Goal: Transaction & Acquisition: Subscribe to service/newsletter

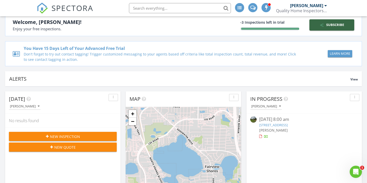
scroll to position [7, 0]
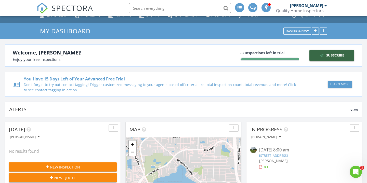
click at [235, 54] on div "Welcome, Jonathan! Enjoy your free inspections. -3 Inspections left in trial Su…" at bounding box center [184, 55] width 342 height 14
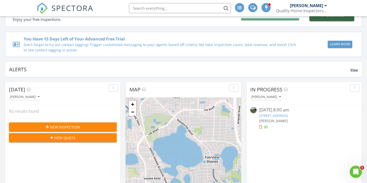
scroll to position [55, 0]
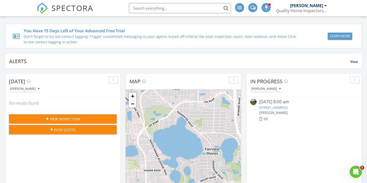
click at [65, 119] on span "New Inspection" at bounding box center [65, 119] width 30 height 5
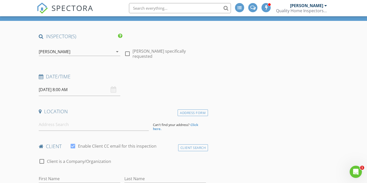
scroll to position [28, 0]
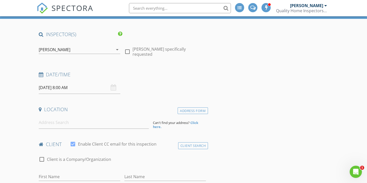
click at [111, 90] on div "08/28/2025 8:00 AM" at bounding box center [80, 88] width 82 height 12
click at [58, 93] on input "08/28/2025 8:00 AM" at bounding box center [80, 88] width 82 height 12
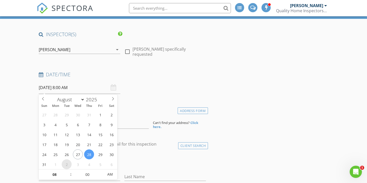
scroll to position [45, 0]
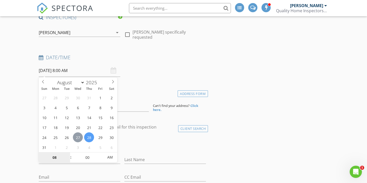
type input "08/27/2025 8:00 AM"
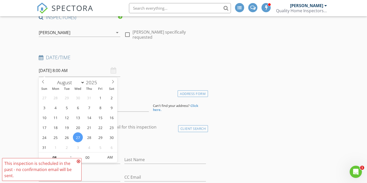
click at [79, 161] on icon at bounding box center [79, 162] width 4 height 4
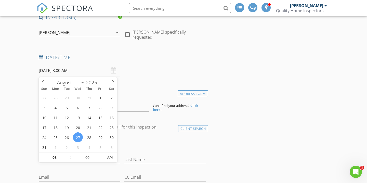
click at [104, 71] on input "08/27/2025 8:00 AM" at bounding box center [80, 71] width 82 height 12
click at [59, 154] on input "08" at bounding box center [54, 158] width 31 height 10
type input "01"
type input "08/27/2025 1:00 PM"
click at [112, 159] on span "AM" at bounding box center [110, 157] width 14 height 10
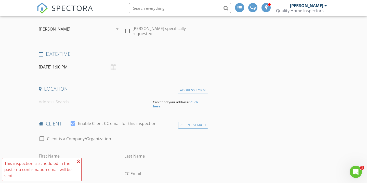
scroll to position [49, 0]
click at [93, 96] on input at bounding box center [94, 102] width 110 height 12
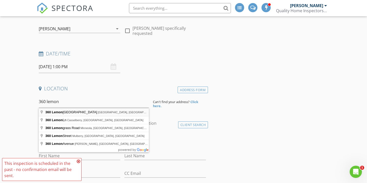
type input "360 Lemon Bluff Road, Osteen, FL, USA"
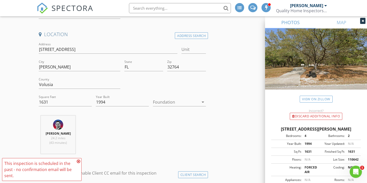
scroll to position [17, 0]
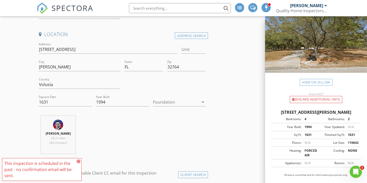
click at [80, 161] on icon at bounding box center [79, 162] width 4 height 4
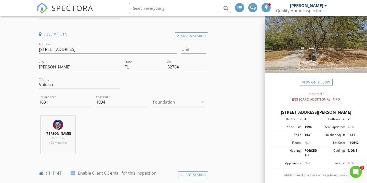
click at [196, 98] on div at bounding box center [176, 102] width 46 height 8
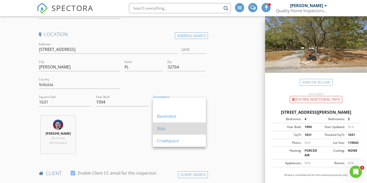
click at [179, 133] on div "Slab" at bounding box center [179, 129] width 45 height 12
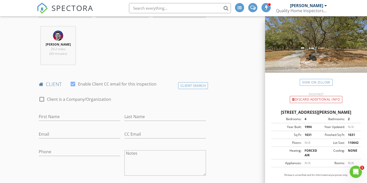
scroll to position [211, 0]
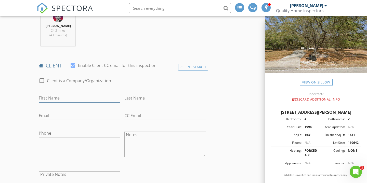
click at [72, 103] on input "First Name" at bounding box center [80, 98] width 82 height 8
type input "Nicholas"
type input "Lopez"
click at [73, 70] on div at bounding box center [73, 65] width 9 height 9
checkbox input "false"
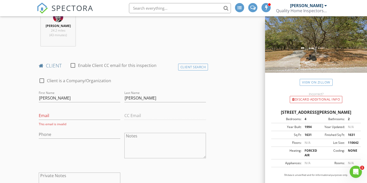
scroll to position [236, 0]
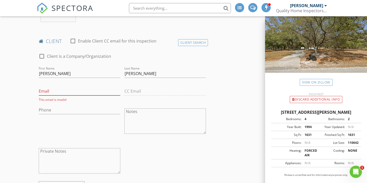
click at [91, 96] on input "Email" at bounding box center [80, 91] width 82 height 8
paste input "nick.lopez80@gmail.com"
type input "nick.lopez80@gmail.com"
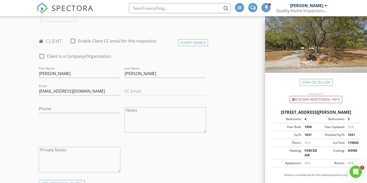
click at [142, 94] on div "CC Email" at bounding box center [165, 92] width 86 height 18
click at [81, 113] on input "Phone" at bounding box center [80, 109] width 82 height 8
paste input "386-479-4012"
type input "386-479-4012"
click at [104, 135] on div "Phone 386-479-4012" at bounding box center [80, 121] width 86 height 40
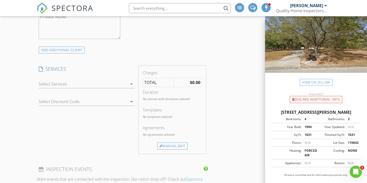
scroll to position [350, 0]
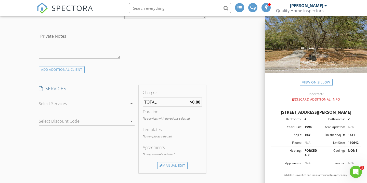
click at [102, 108] on div at bounding box center [83, 104] width 89 height 8
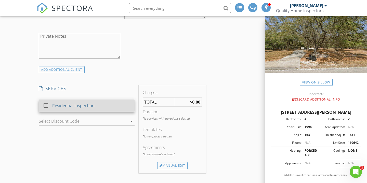
click at [95, 110] on div "Residential Inspection" at bounding box center [91, 106] width 78 height 10
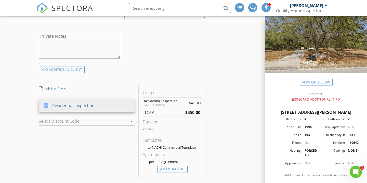
click at [161, 62] on div "check_box_outline_blank Client is a Company/Organization First Name Nicholas La…" at bounding box center [122, 0] width 171 height 132
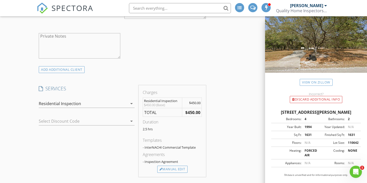
scroll to position [360, 0]
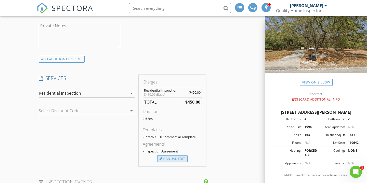
click at [169, 163] on div "Manual Edit" at bounding box center [172, 159] width 30 height 7
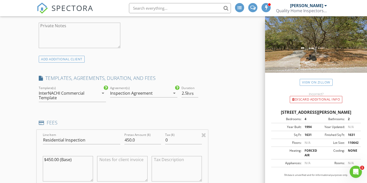
scroll to position [382, 0]
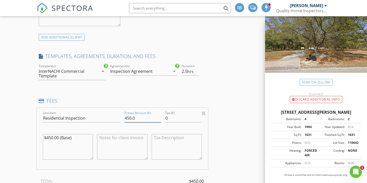
click at [145, 123] on input "450.0" at bounding box center [142, 118] width 37 height 8
type input "0"
click at [214, 104] on div "INSPECTOR(S) check_box Jonathan Dejesus PRIMARY Jonathan Dejesus arrow_drop_dow…" at bounding box center [184, 149] width 294 height 945
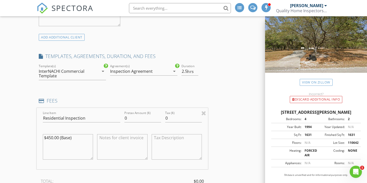
scroll to position [426, 0]
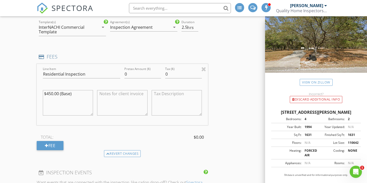
click at [84, 105] on textarea "$450.00 (Base)" at bounding box center [68, 102] width 50 height 25
click at [227, 96] on div "INSPECTOR(S) check_box Jonathan Dejesus PRIMARY Jonathan Dejesus arrow_drop_dow…" at bounding box center [184, 105] width 294 height 945
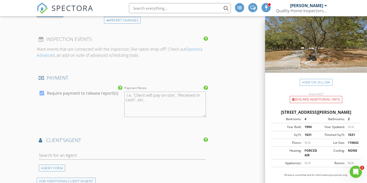
scroll to position [560, 0]
click at [43, 97] on div at bounding box center [41, 93] width 9 height 9
checkbox input "false"
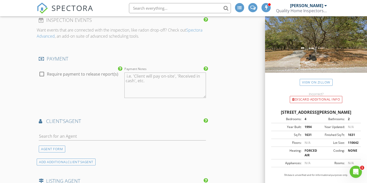
scroll to position [580, 0]
click at [163, 92] on textarea "Payment Notes" at bounding box center [165, 84] width 82 height 25
type textarea "Paid on site"
click at [133, 124] on h4 "client's AGENT" at bounding box center [122, 120] width 167 height 7
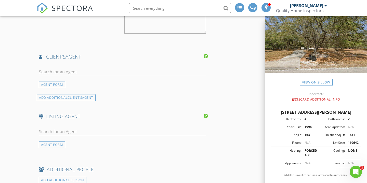
scroll to position [648, 0]
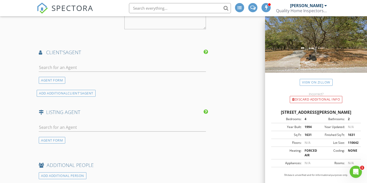
click at [104, 67] on div at bounding box center [122, 68] width 167 height 17
click at [106, 72] on input "text" at bounding box center [122, 67] width 167 height 8
click at [162, 72] on input "text" at bounding box center [122, 67] width 167 height 8
click at [69, 55] on h4 "client's AGENT" at bounding box center [122, 52] width 167 height 7
click at [80, 71] on input "text" at bounding box center [122, 67] width 167 height 8
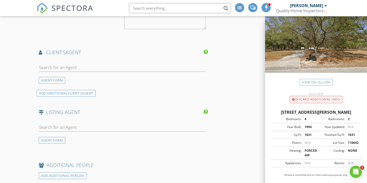
click at [62, 77] on div at bounding box center [122, 70] width 167 height 14
click at [65, 72] on input "text" at bounding box center [122, 67] width 167 height 8
type input "kerry@realtyprosassured.com"
click at [114, 96] on div "ADD ADDITIONAL client's AGENT" at bounding box center [122, 93] width 171 height 7
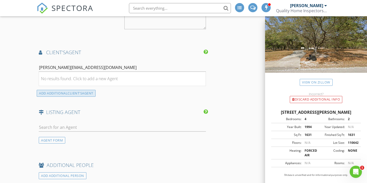
click at [80, 95] on div "ADD ADDITIONAL client's AGENT" at bounding box center [66, 93] width 59 height 7
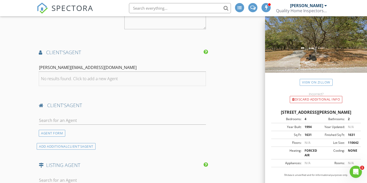
click at [109, 82] on div "No results found. Click to add a new Agent" at bounding box center [79, 79] width 77 height 6
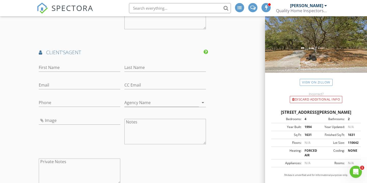
click at [100, 76] on div "First Name" at bounding box center [80, 70] width 82 height 14
click at [100, 72] on input "First Name" at bounding box center [80, 67] width 82 height 8
type input "J"
type input "Kerry"
type input "Wilson"
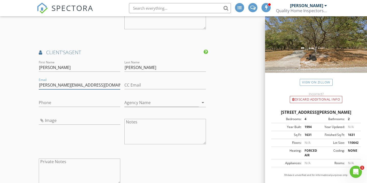
type input "kerry@realtyprosassured.com"
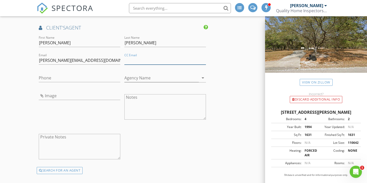
scroll to position [675, 0]
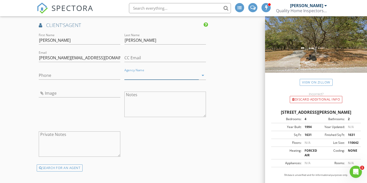
click at [154, 77] on input "Agency Name" at bounding box center [161, 75] width 74 height 8
click at [205, 79] on icon "arrow_drop_down" at bounding box center [203, 75] width 6 height 6
click at [201, 79] on icon "arrow_drop_down" at bounding box center [203, 75] width 6 height 6
click at [178, 80] on input "re" at bounding box center [161, 75] width 74 height 8
type input "r"
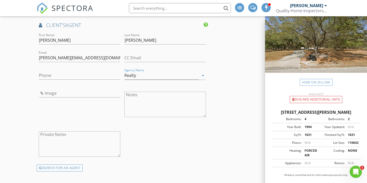
type input "Realty"
click at [189, 77] on input "Realty" at bounding box center [161, 75] width 74 height 8
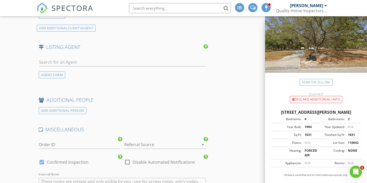
scroll to position [935, 0]
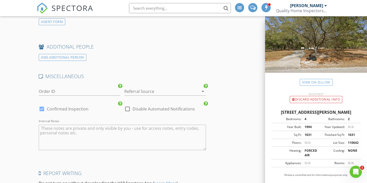
click at [150, 93] on div at bounding box center [157, 91] width 67 height 8
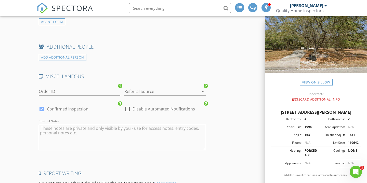
click at [169, 96] on div at bounding box center [157, 91] width 67 height 8
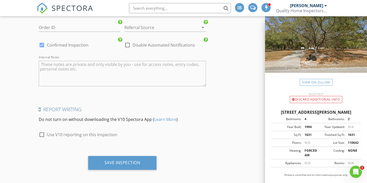
scroll to position [1006, 0]
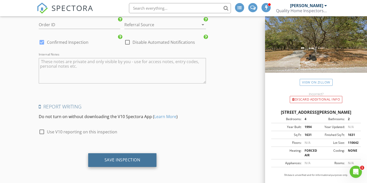
click at [138, 159] on div "Save Inspection" at bounding box center [123, 160] width 36 height 5
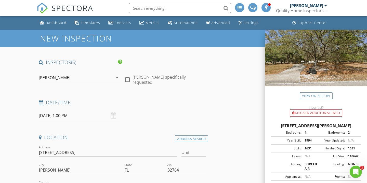
scroll to position [1, 0]
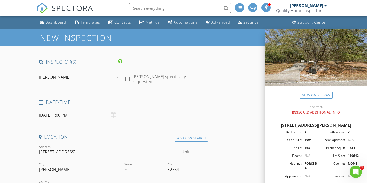
click at [140, 83] on label "Jonathan Dejesus specifically requested" at bounding box center [169, 79] width 73 height 10
checkbox input "true"
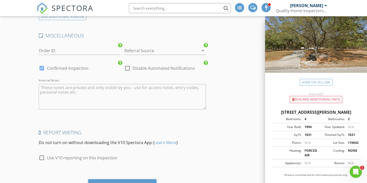
scroll to position [1006, 0]
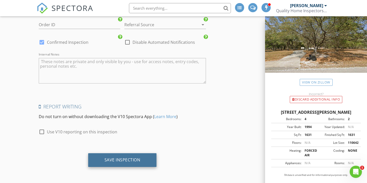
click at [117, 159] on div "Save Inspection" at bounding box center [123, 160] width 36 height 5
click at [151, 160] on div "Save Inspection" at bounding box center [122, 160] width 69 height 14
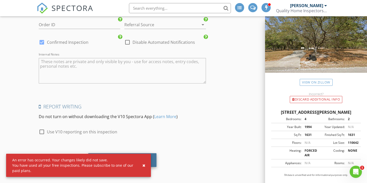
click at [151, 160] on div "Save Inspection" at bounding box center [122, 160] width 69 height 14
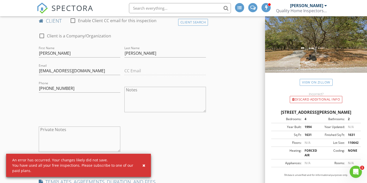
scroll to position [0, 0]
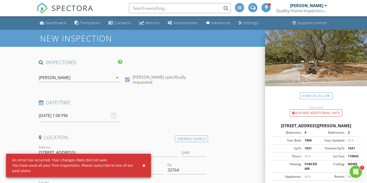
click at [304, 6] on div "[PERSON_NAME]" at bounding box center [306, 5] width 33 height 5
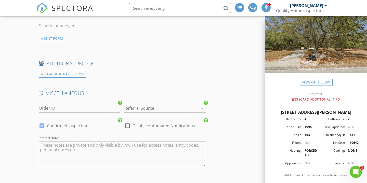
scroll to position [1006, 0]
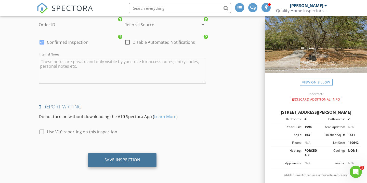
click at [110, 162] on div "Save Inspection" at bounding box center [123, 160] width 36 height 5
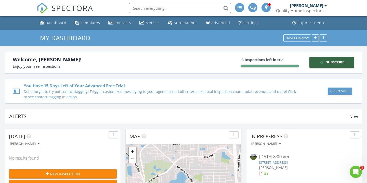
click at [82, 88] on div "You Have 15 Days Left of Your Advanced Free Trial" at bounding box center [162, 86] width 276 height 6
click at [338, 88] on button "Learn More" at bounding box center [340, 91] width 24 height 7
click at [75, 85] on div "You Have 15 Days Left of Your Advanced Free Trial" at bounding box center [162, 86] width 276 height 6
click at [244, 61] on div "-3 Inspections left in trial" at bounding box center [269, 59] width 59 height 5
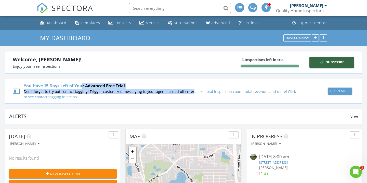
drag, startPoint x: 80, startPoint y: 87, endPoint x: 175, endPoint y: 89, distance: 95.1
click at [175, 89] on div "You Have 15 Days Left of Your Advanced Free Trial Don't forget to try out conta…" at bounding box center [162, 91] width 276 height 17
click at [175, 89] on div "Don't forget to try out contact tagging! Trigger customized messaging to your a…" at bounding box center [162, 94] width 276 height 11
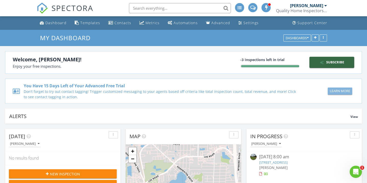
click at [344, 92] on div "Learn More" at bounding box center [340, 91] width 20 height 5
click at [349, 60] on div "Subscribe" at bounding box center [332, 62] width 41 height 5
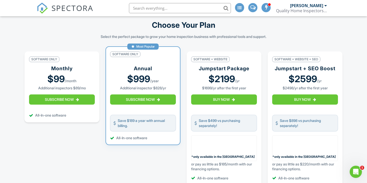
scroll to position [71, 0]
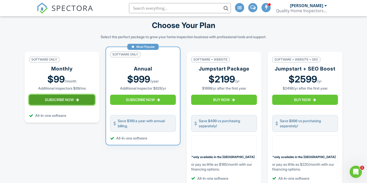
click at [47, 103] on button "Subscribe Now" at bounding box center [62, 100] width 66 height 10
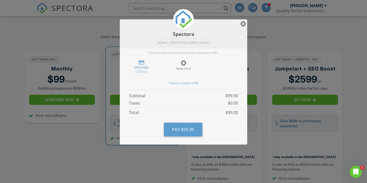
click at [245, 24] on div at bounding box center [243, 24] width 5 height 6
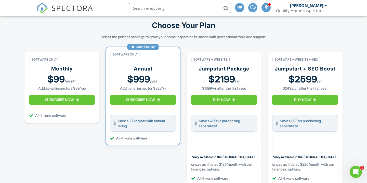
click at [362, 127] on div "Choose Your Plan Select the perfect package to grow your home inspection busine…" at bounding box center [183, 156] width 367 height 305
